Goal: Task Accomplishment & Management: Manage account settings

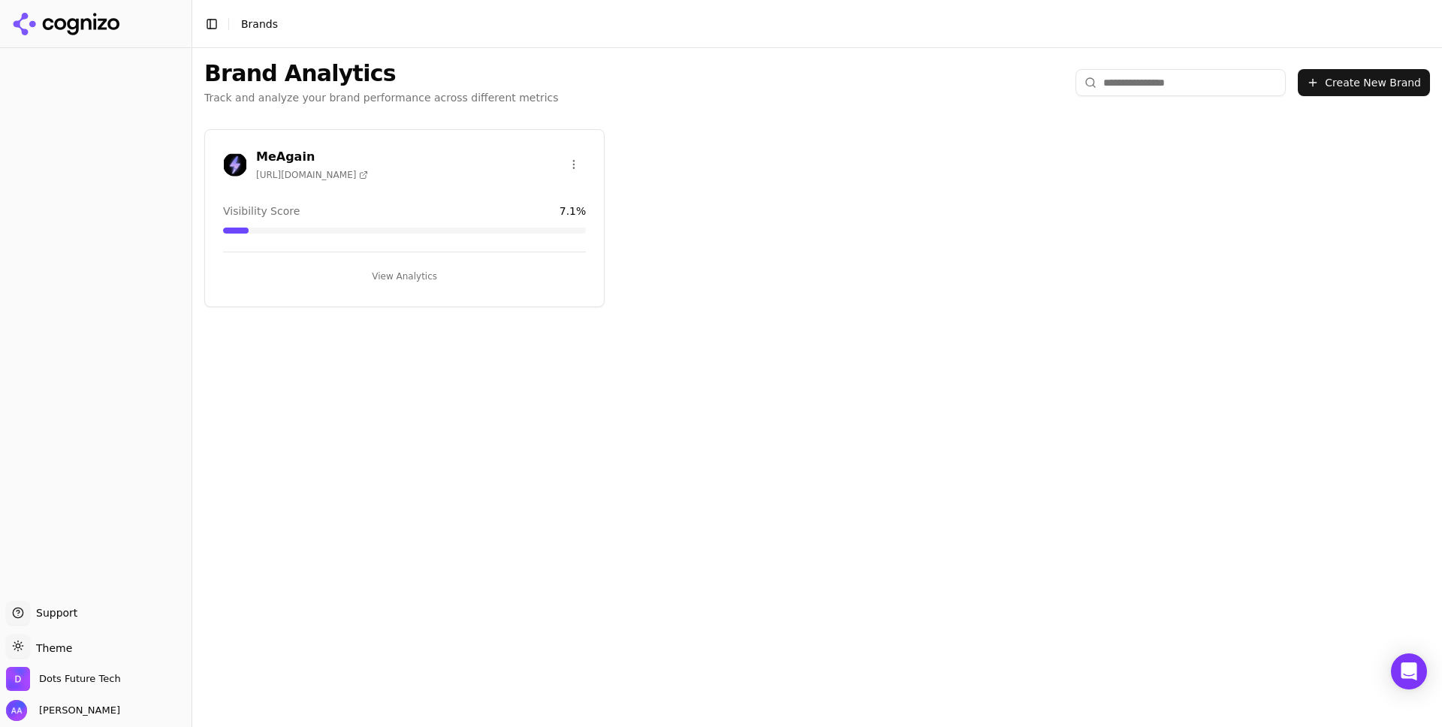
click at [409, 275] on button "View Analytics" at bounding box center [404, 276] width 363 height 24
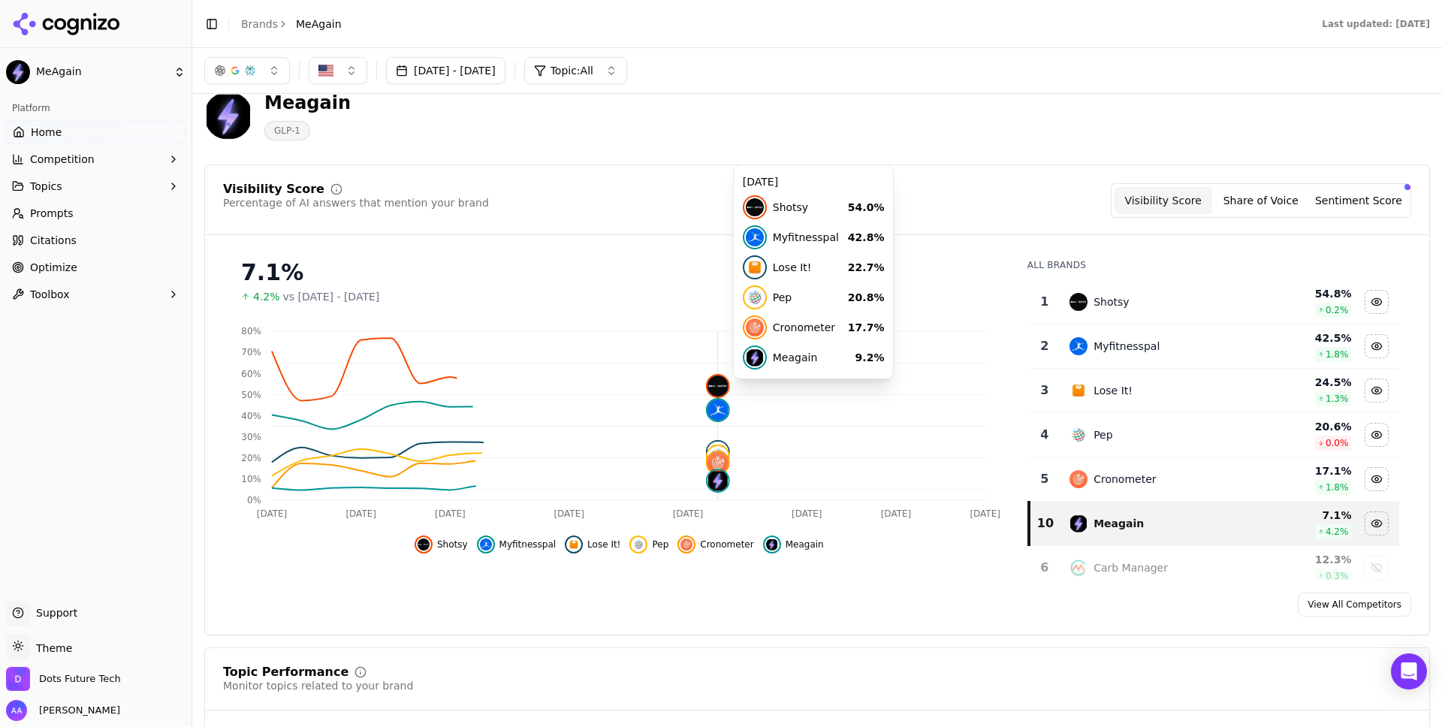
scroll to position [29, 0]
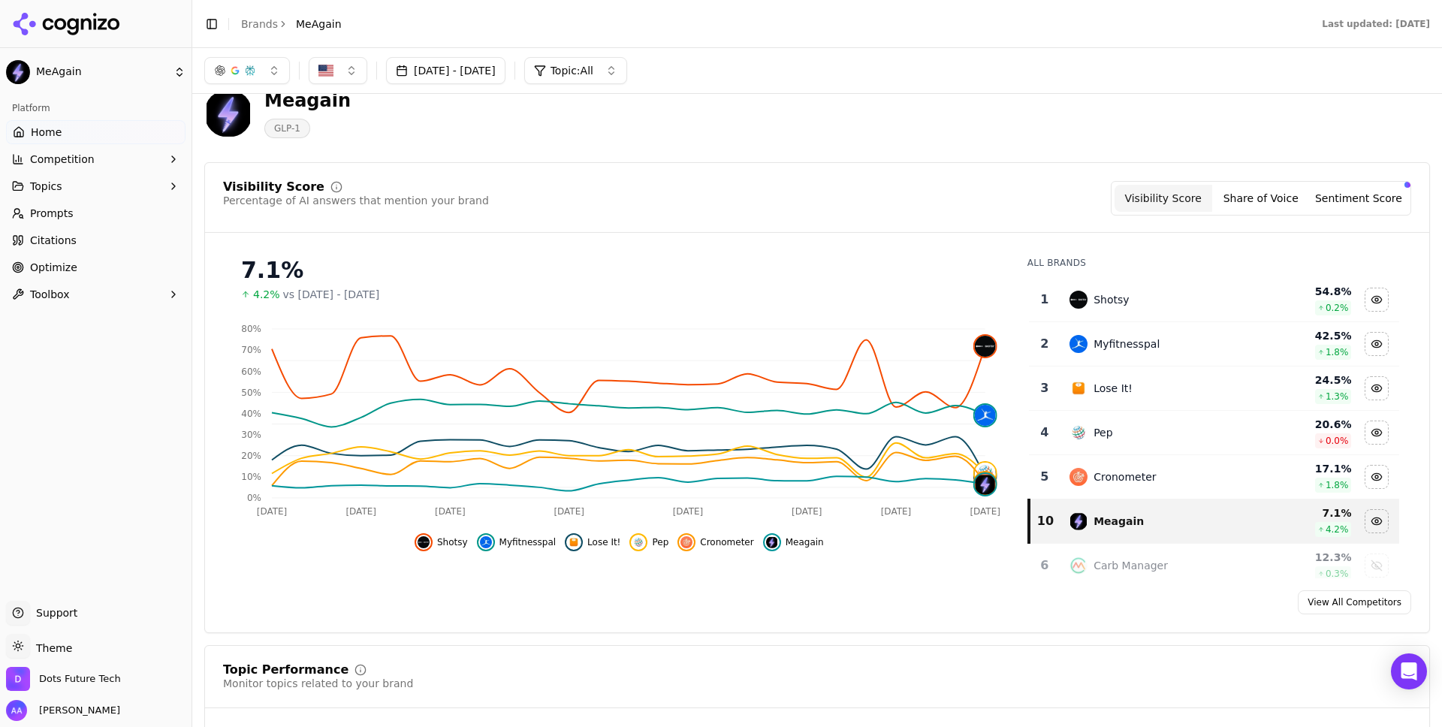
click at [500, 68] on button "[DATE] - [DATE]" at bounding box center [445, 70] width 119 height 27
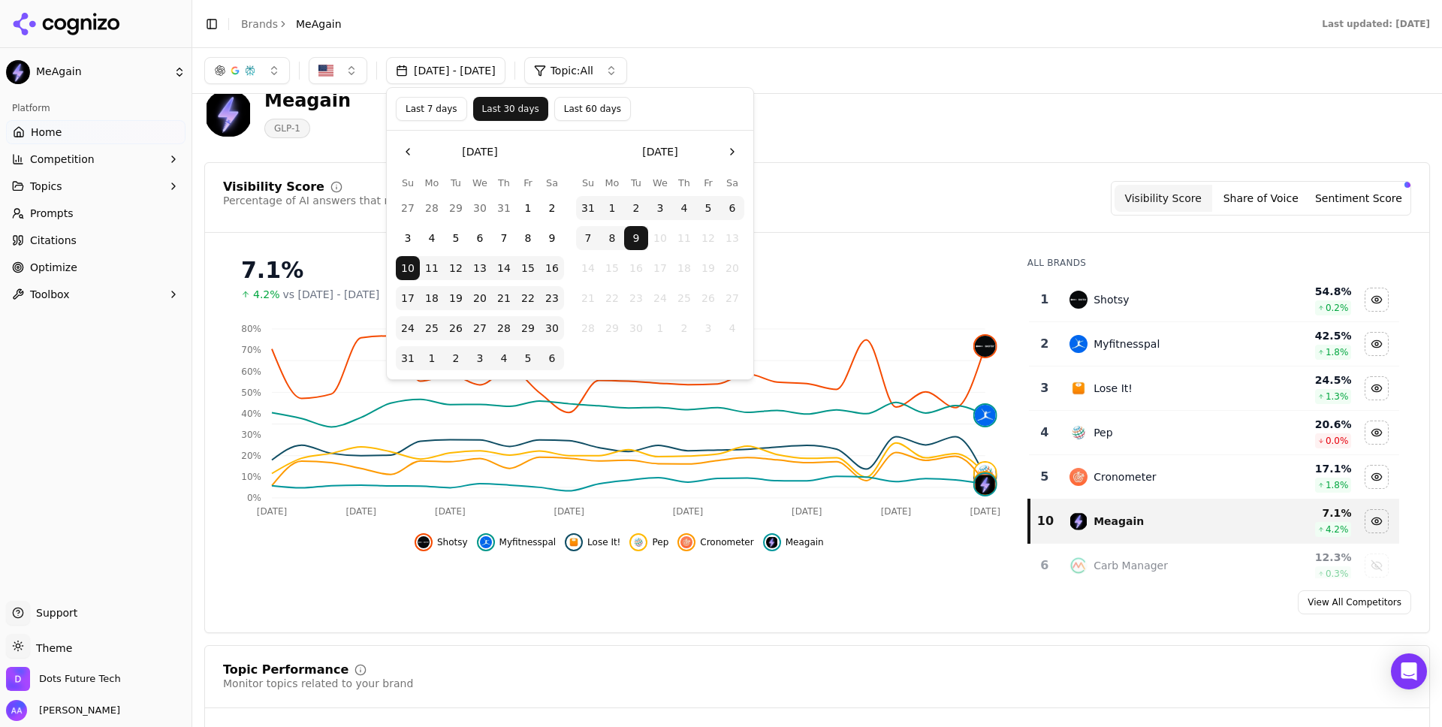
click at [583, 106] on button "Last 60 days" at bounding box center [592, 109] width 77 height 24
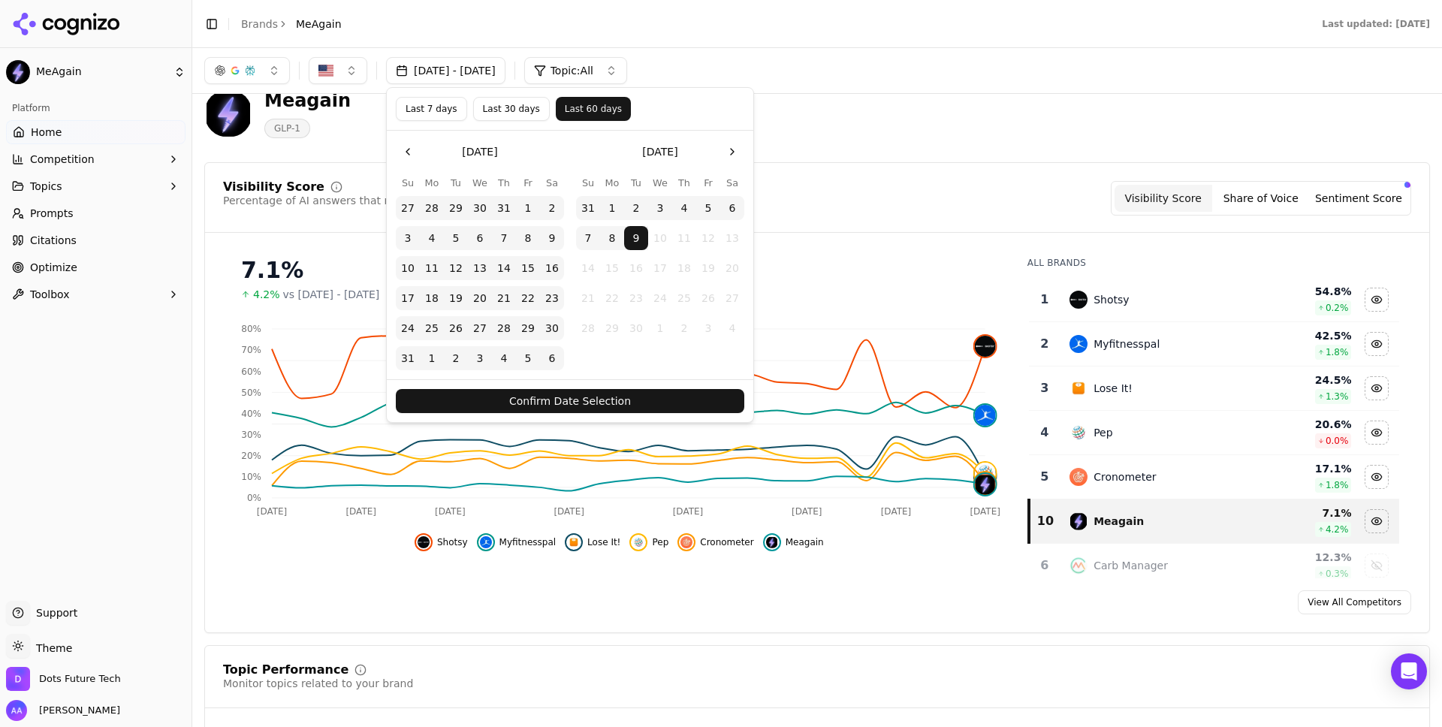
click at [610, 400] on button "Confirm Date Selection" at bounding box center [570, 401] width 348 height 24
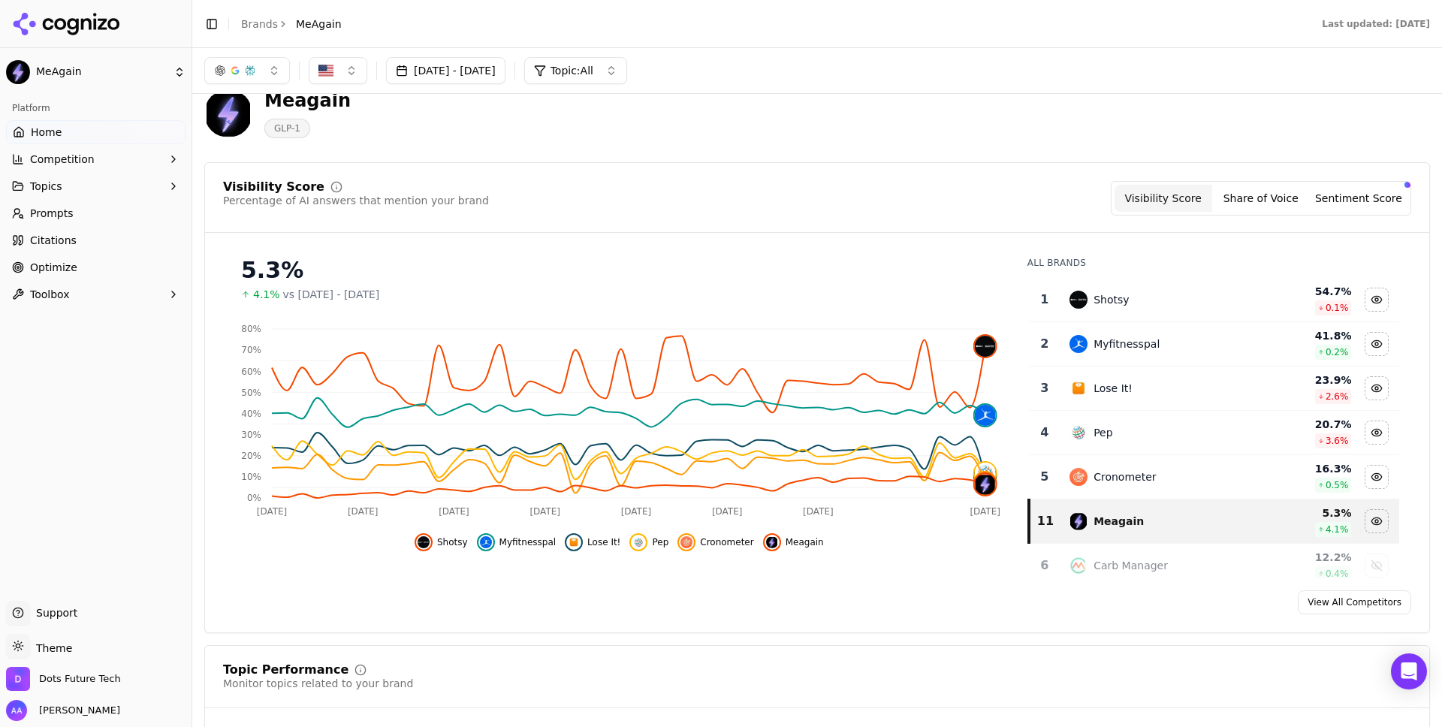
click at [460, 542] on span "Shotsy" at bounding box center [452, 542] width 31 height 12
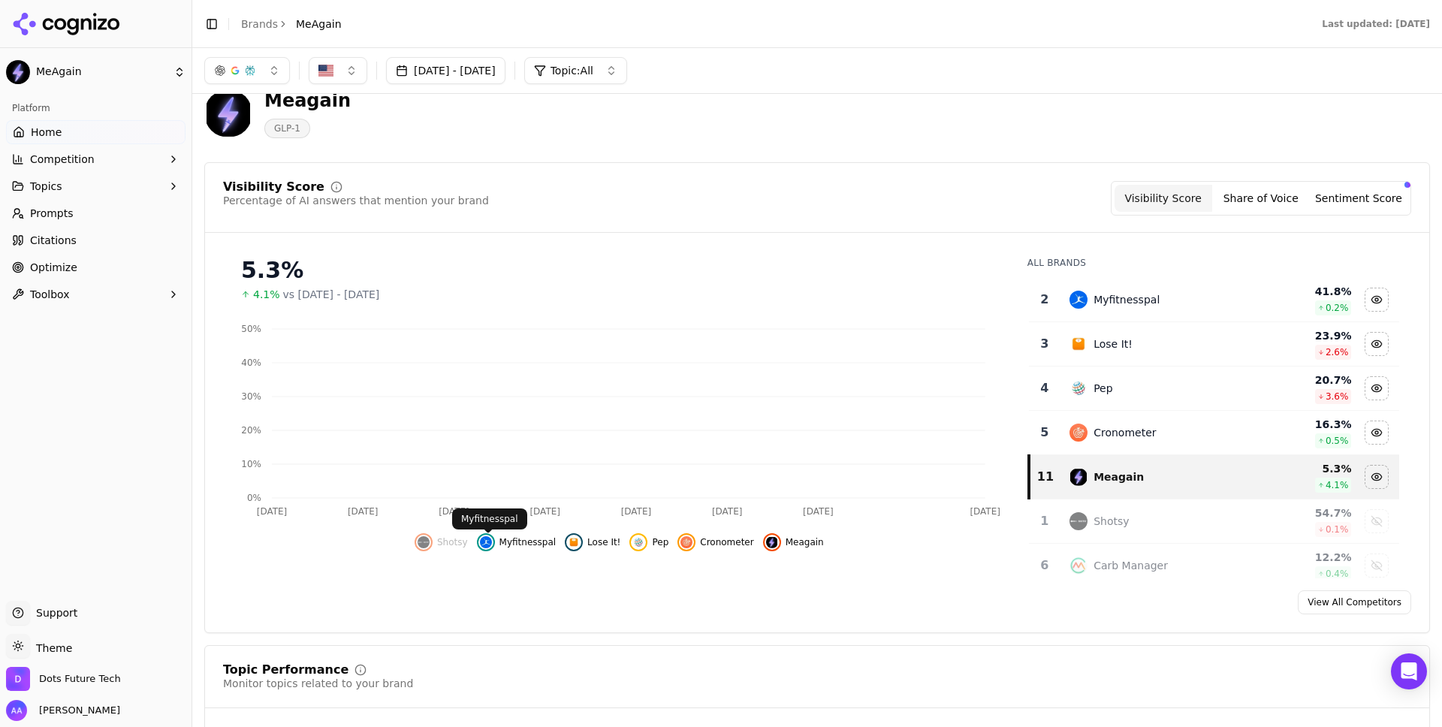
click at [509, 542] on span "Myfitnesspal" at bounding box center [527, 542] width 57 height 12
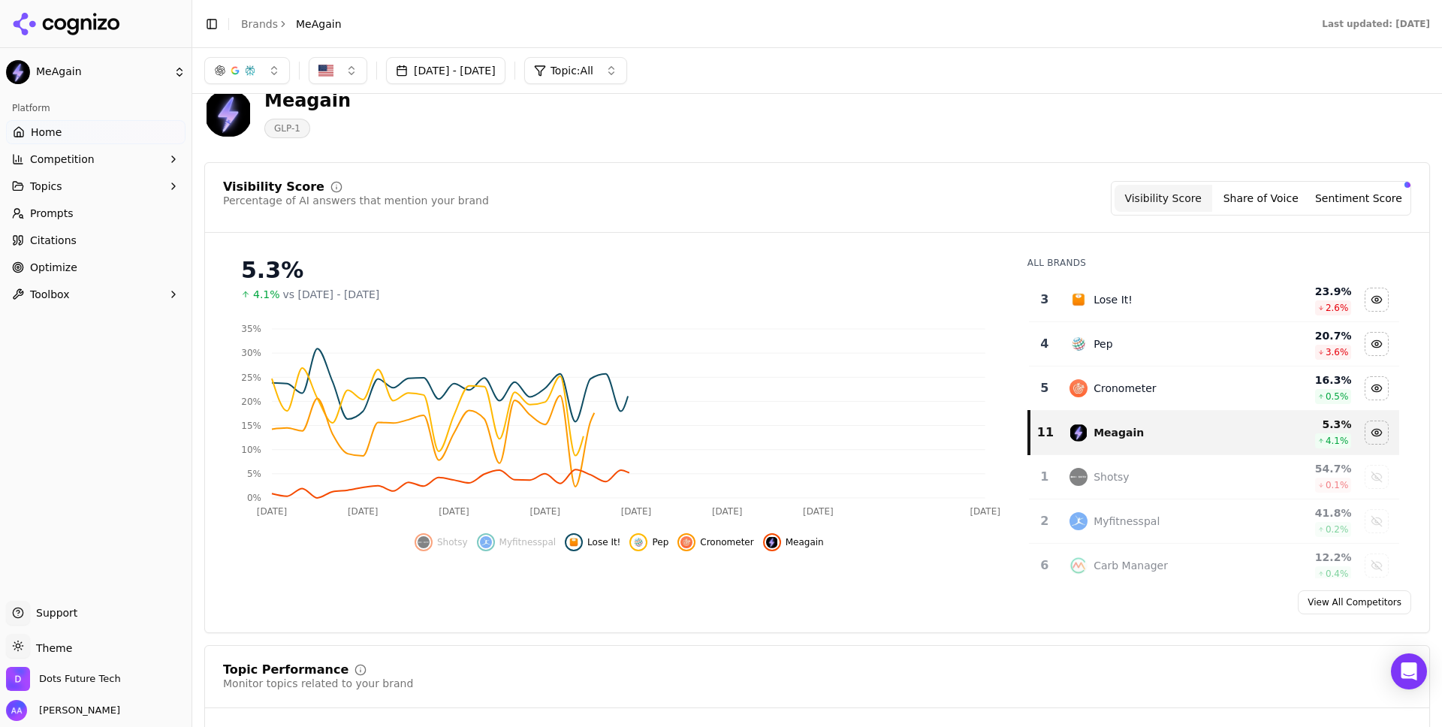
click at [587, 539] on button "Lose It!" at bounding box center [593, 542] width 56 height 18
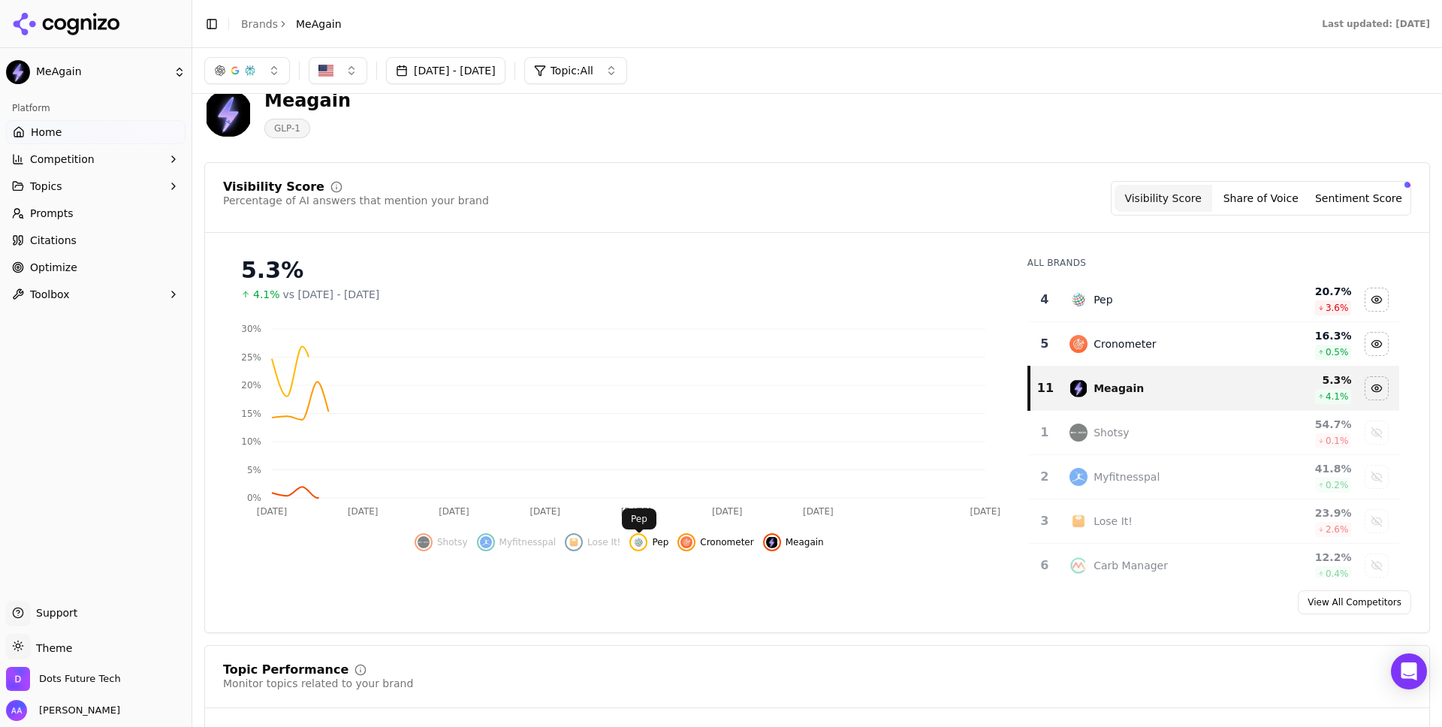
click at [650, 540] on button "Pep" at bounding box center [648, 542] width 39 height 18
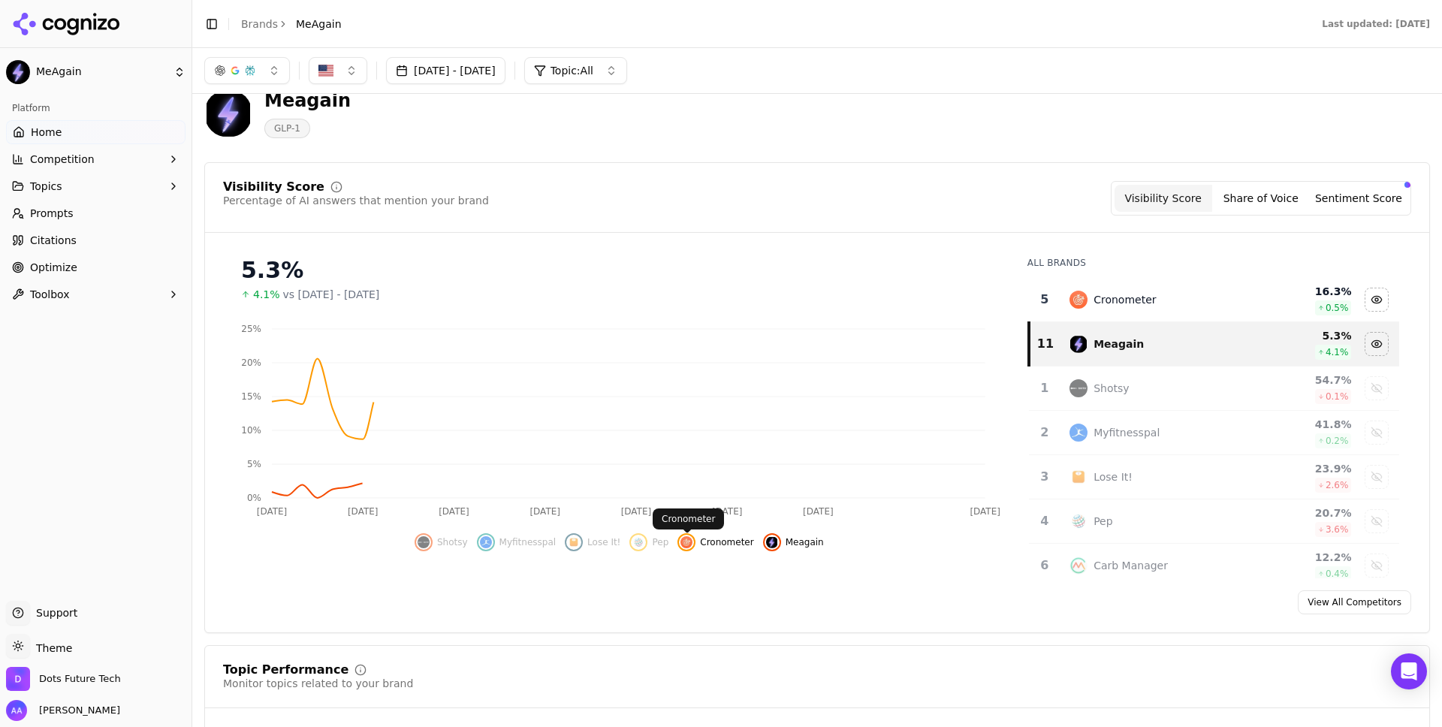
click at [698, 540] on button "Cronometer" at bounding box center [715, 542] width 76 height 18
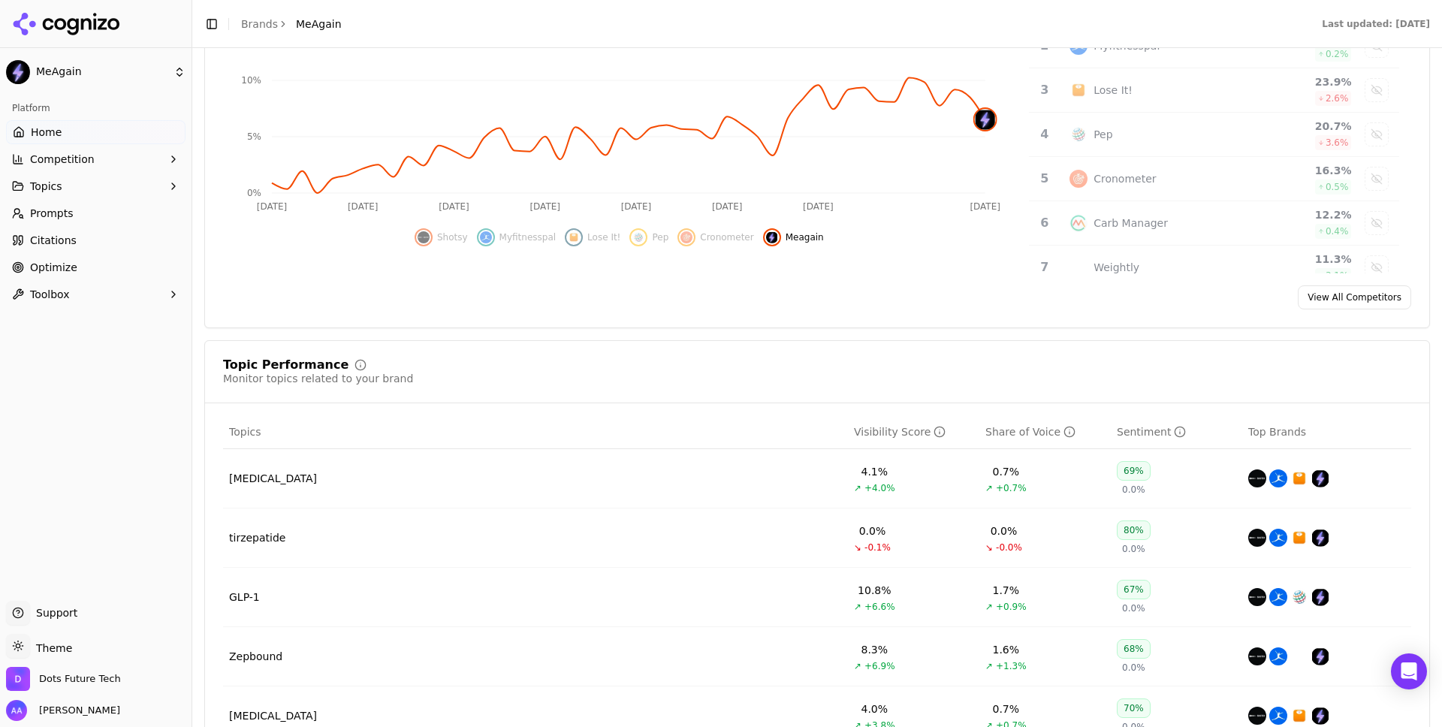
scroll to position [413, 0]
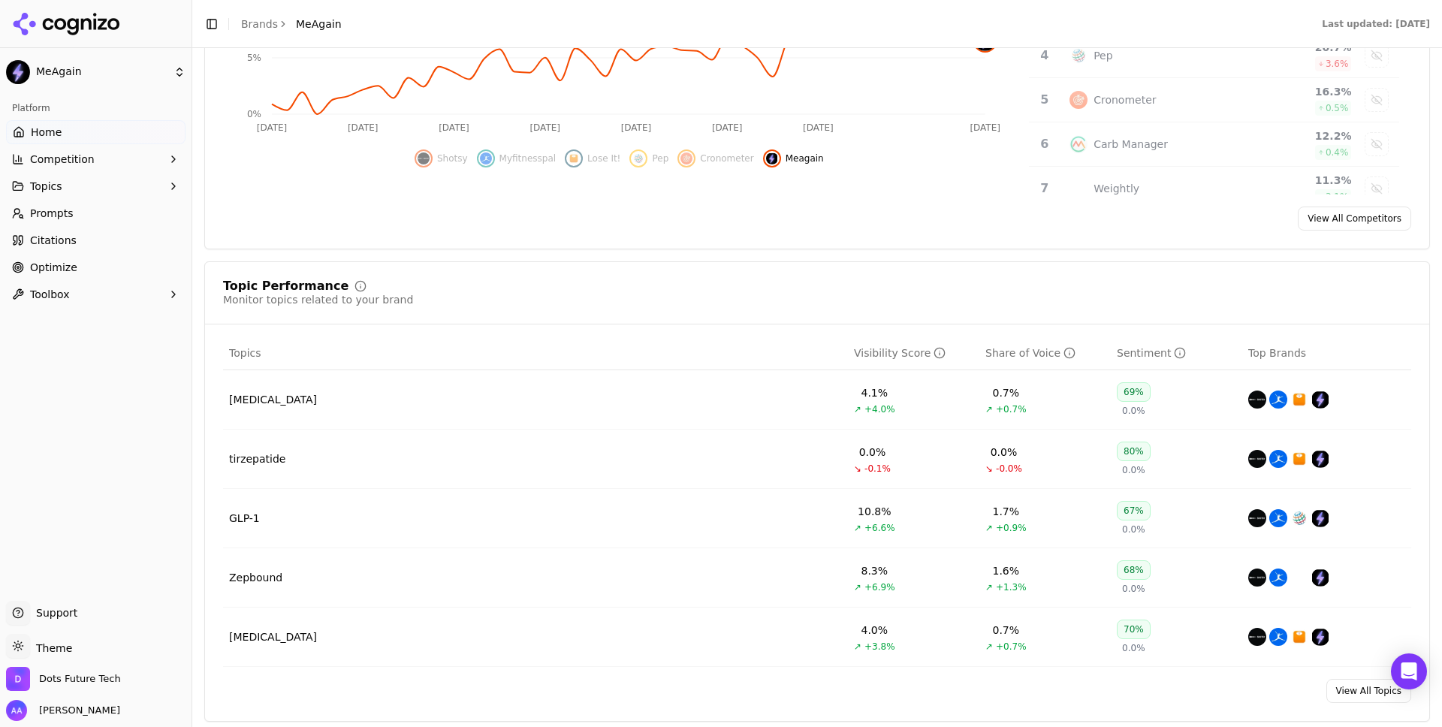
click at [146, 213] on link "Prompts" at bounding box center [96, 213] width 180 height 24
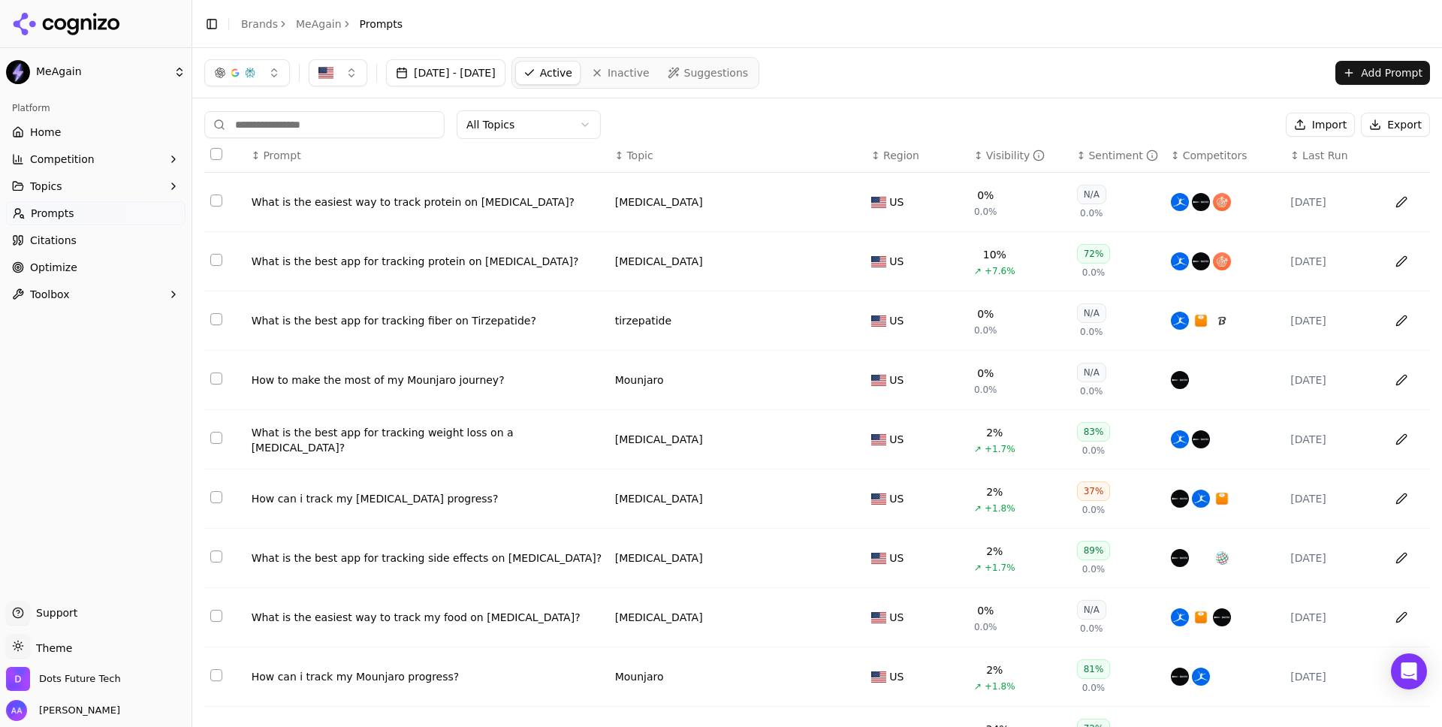
click at [1000, 161] on div "Visibility" at bounding box center [1015, 155] width 59 height 15
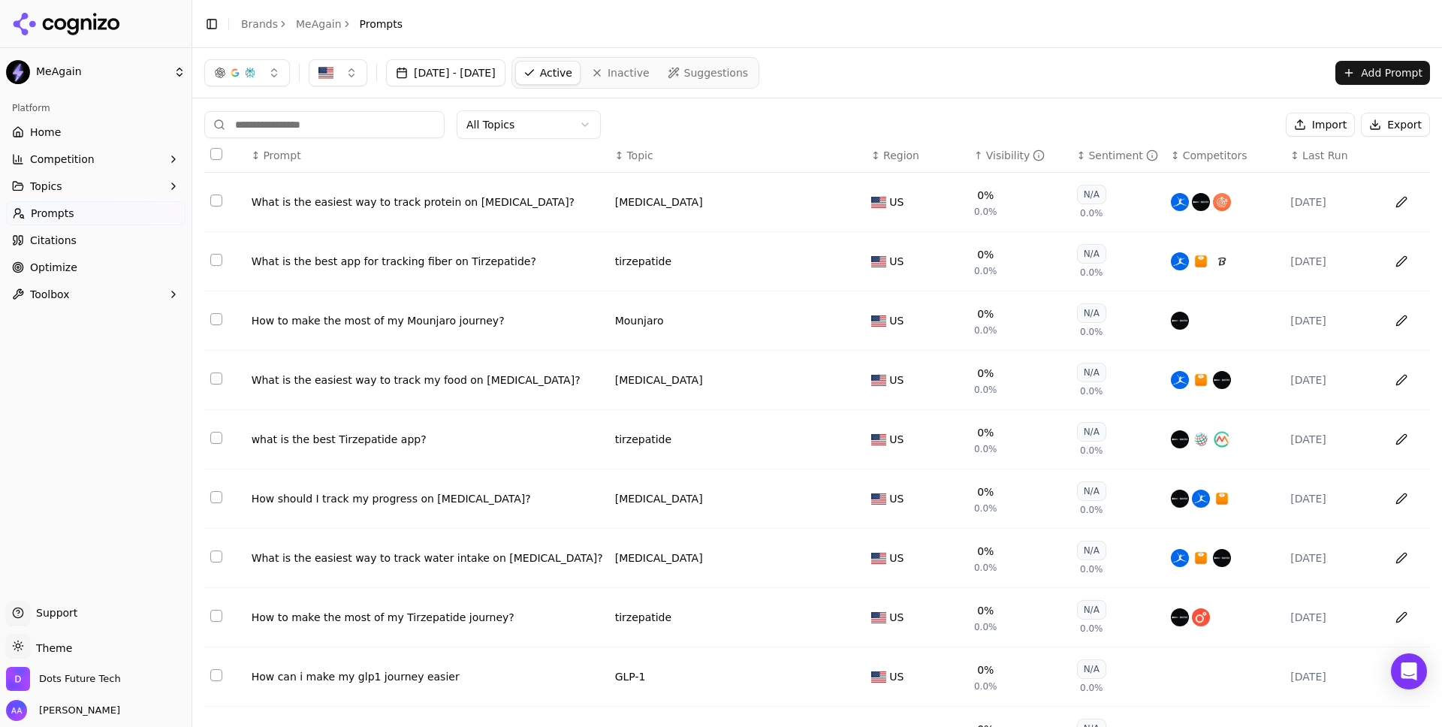
click at [1000, 161] on div "Visibility" at bounding box center [1015, 155] width 59 height 15
